Goal: Transaction & Acquisition: Purchase product/service

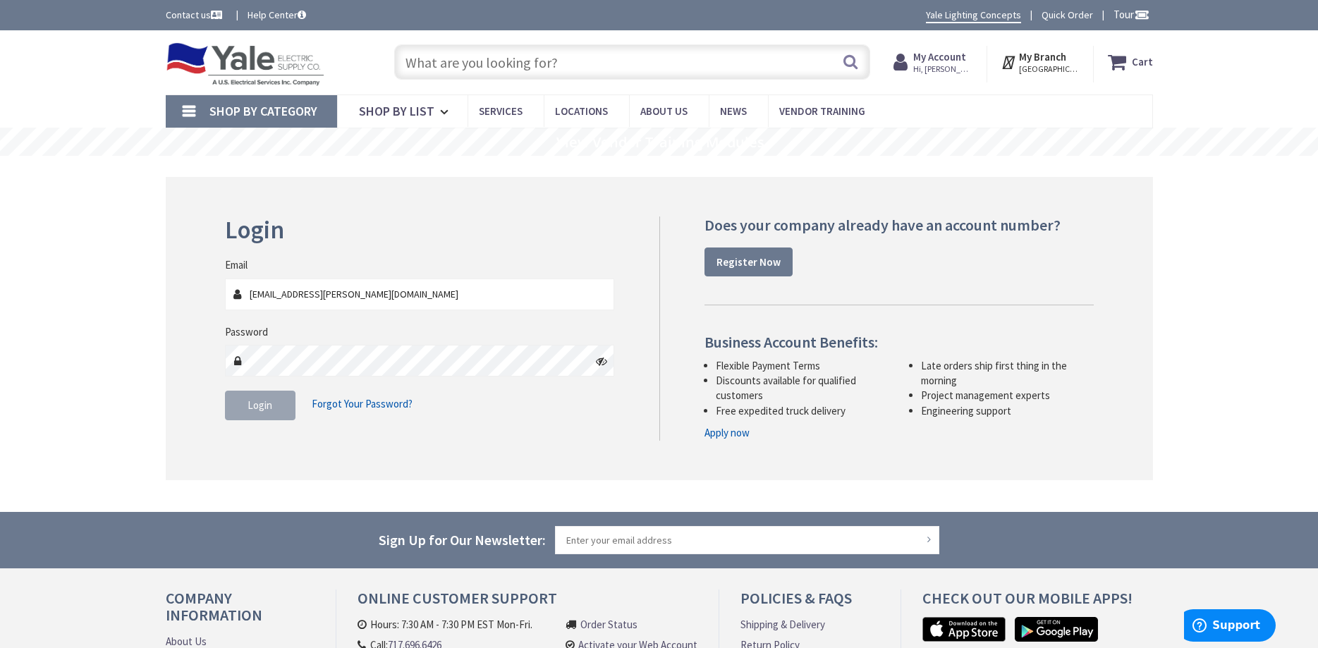
type input "[EMAIL_ADDRESS][PERSON_NAME][DOMAIN_NAME]"
click at [262, 398] on button "Login" at bounding box center [260, 406] width 71 height 30
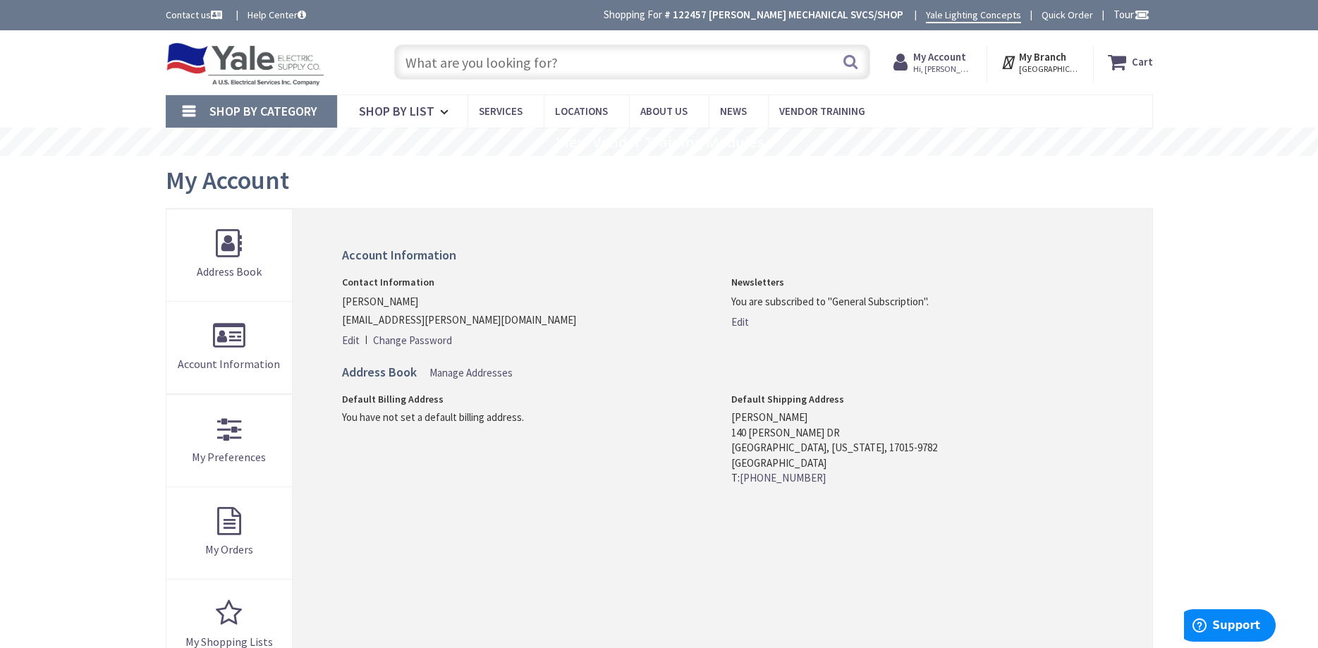
click at [454, 65] on input "text" at bounding box center [632, 61] width 476 height 35
paste input "keystone KT-SOCKET-RDC-SE-SIGN LTG SKT"
type input "keystone KT-SOCKET-RDC-SE-SIGN LTG SKT"
click at [850, 59] on button "Search" at bounding box center [850, 62] width 18 height 32
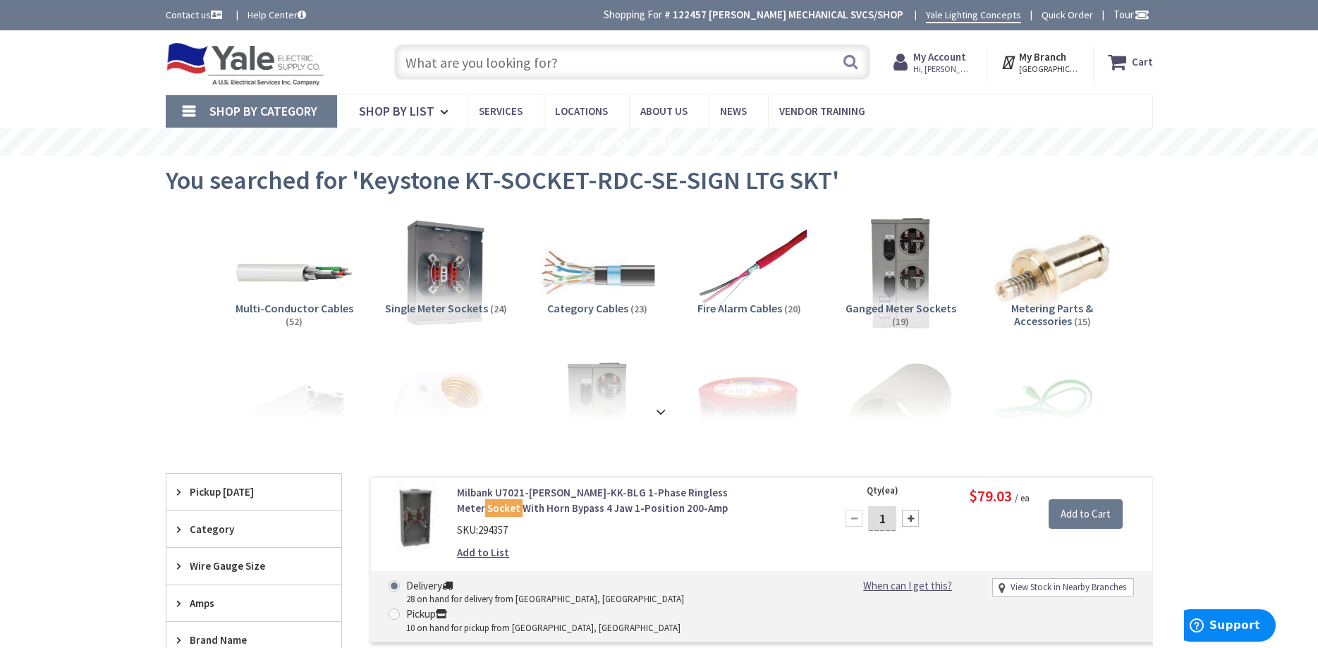
click at [466, 70] on input "text" at bounding box center [632, 61] width 476 height 35
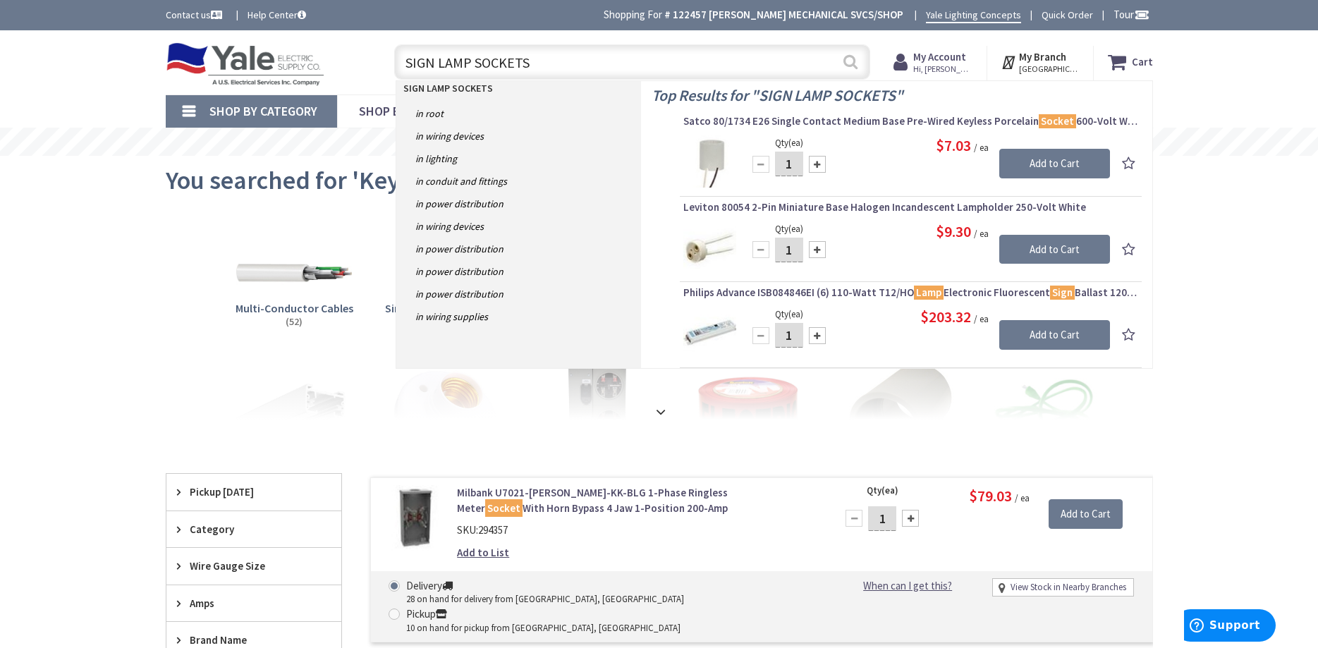
type input "SIGN LAMP SOCKETS"
click at [849, 56] on button "Search" at bounding box center [850, 62] width 18 height 32
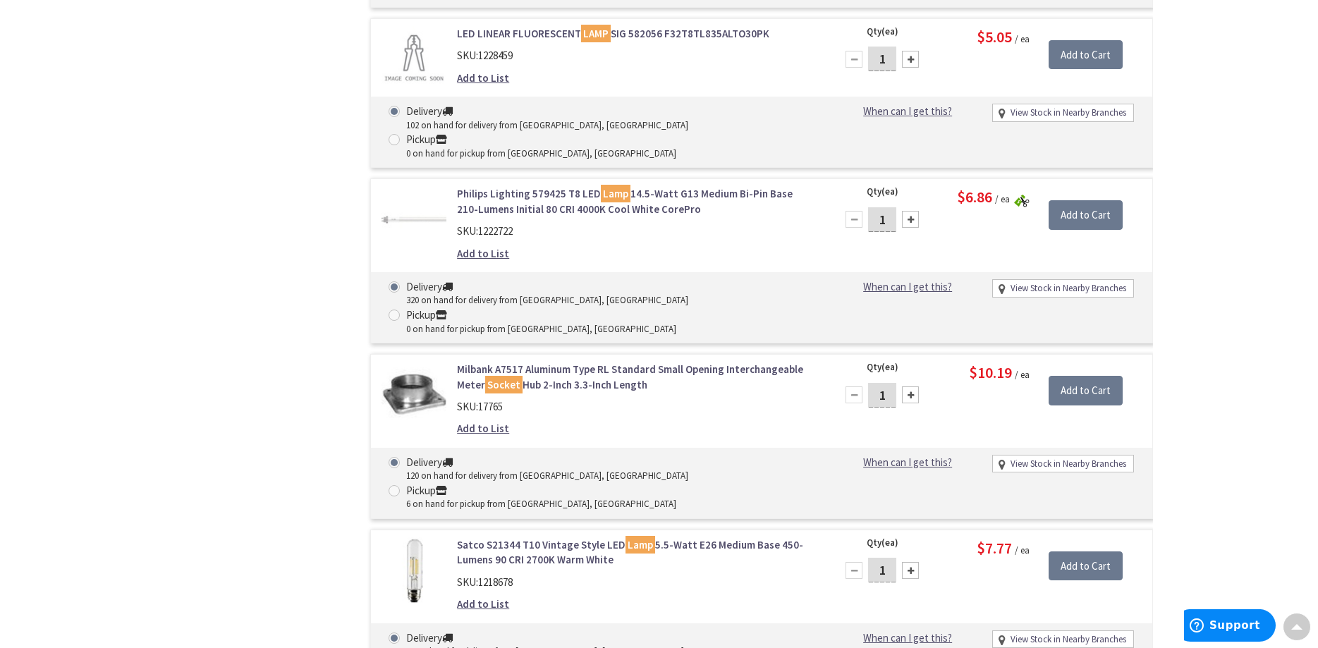
scroll to position [8702, 0]
